Goal: Information Seeking & Learning: Learn about a topic

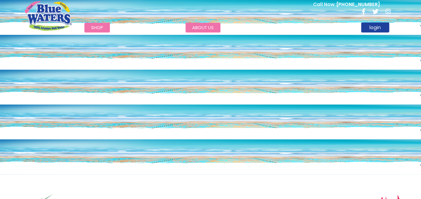
click at [202, 27] on link "about us" at bounding box center [203, 28] width 35 height 10
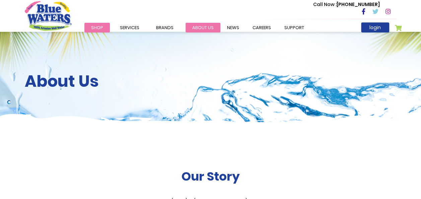
click at [199, 27] on link "about us" at bounding box center [203, 28] width 35 height 10
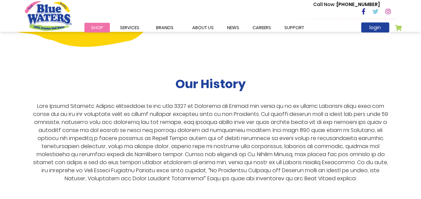
scroll to position [1206, 0]
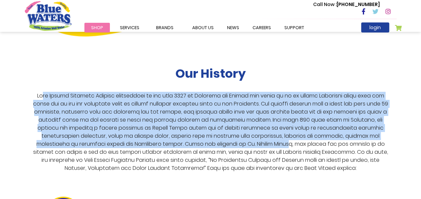
drag, startPoint x: 39, startPoint y: 89, endPoint x: 298, endPoint y: 136, distance: 263.2
click at [298, 136] on p at bounding box center [210, 132] width 361 height 80
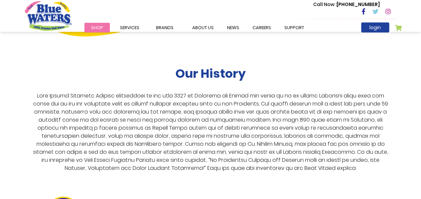
click at [220, 141] on p at bounding box center [210, 132] width 361 height 80
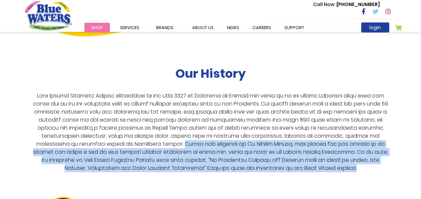
drag, startPoint x: 181, startPoint y: 137, endPoint x: 387, endPoint y: 164, distance: 208.2
click at [387, 164] on p at bounding box center [210, 132] width 361 height 80
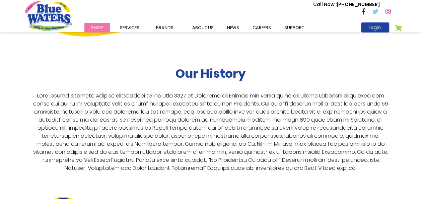
click at [167, 105] on p at bounding box center [210, 132] width 361 height 80
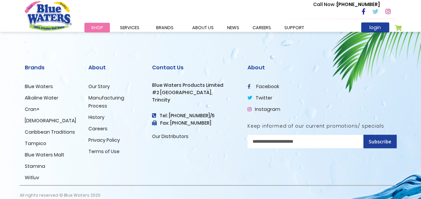
scroll to position [1691, 0]
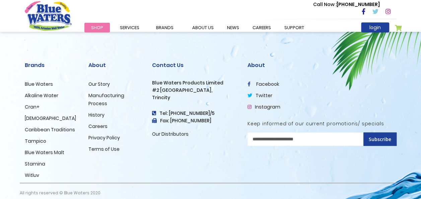
click at [101, 81] on link "Our Story" at bounding box center [98, 84] width 21 height 7
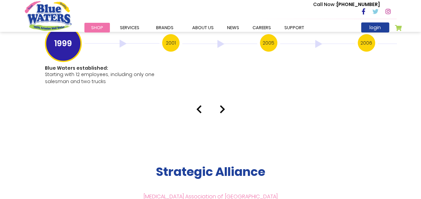
scroll to position [1338, 0]
